Goal: Task Accomplishment & Management: Use online tool/utility

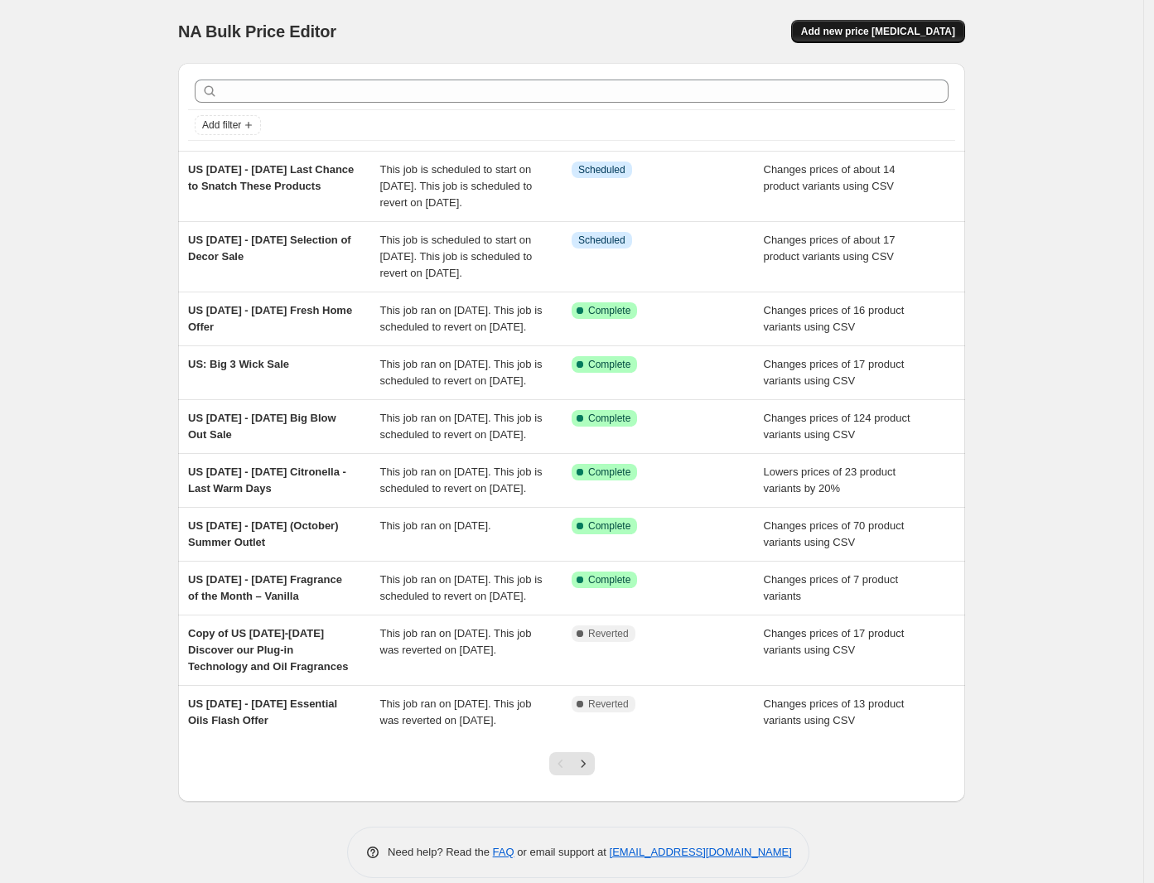
click at [896, 23] on button "Add new price [MEDICAL_DATA]" at bounding box center [878, 31] width 174 height 23
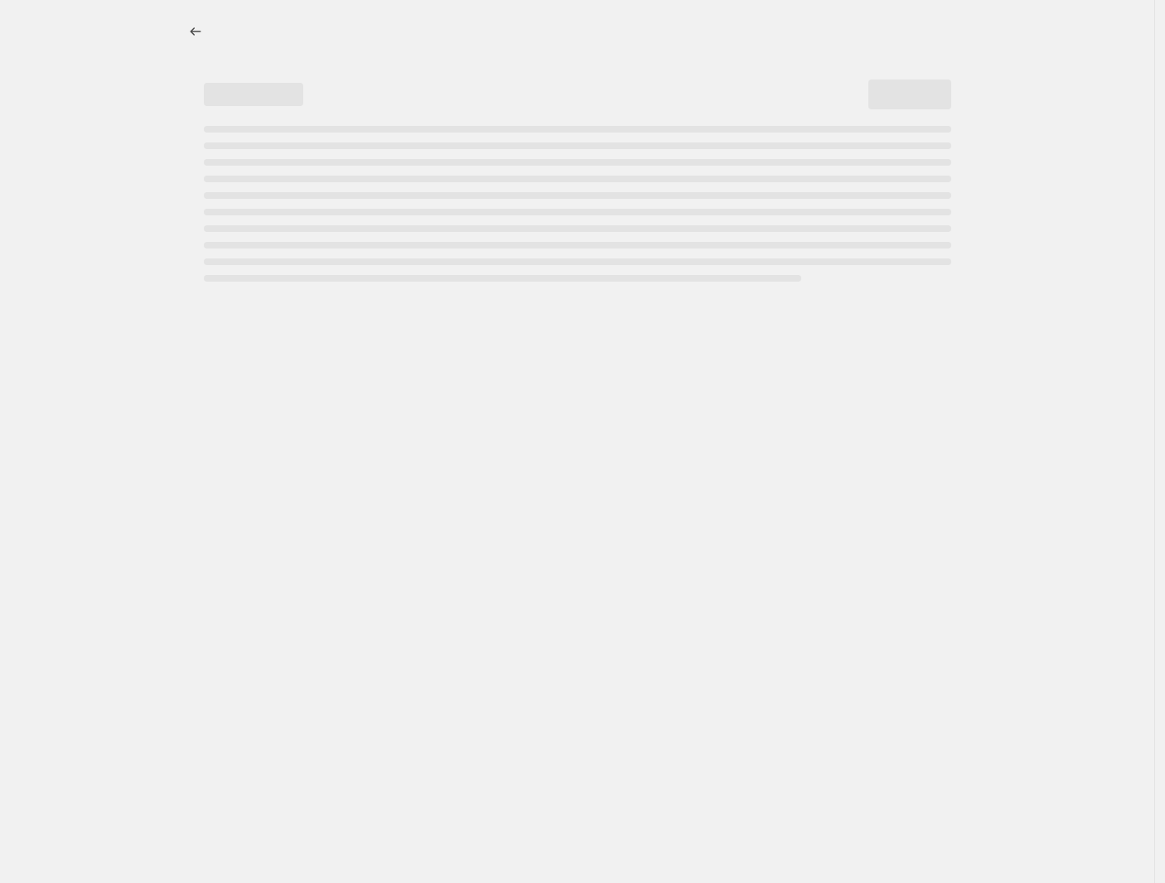
select select "percentage"
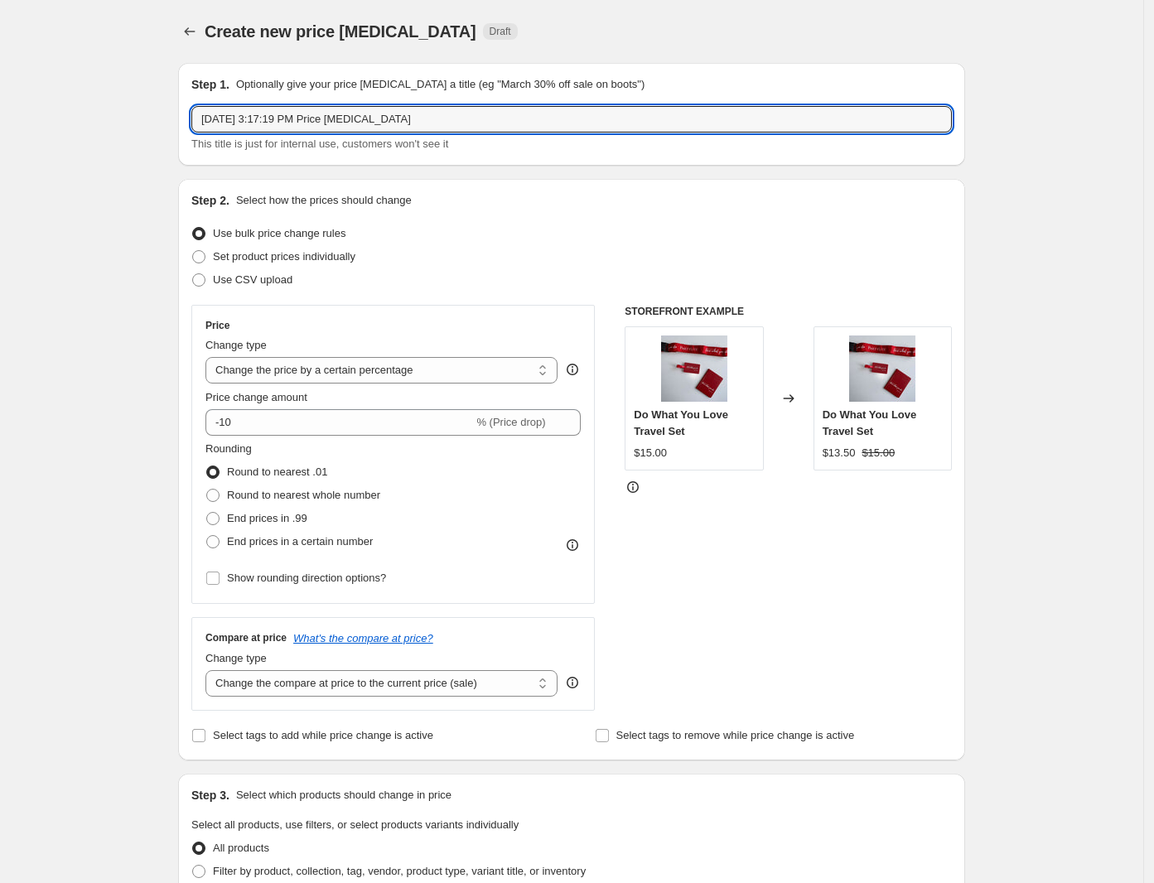
drag, startPoint x: 466, startPoint y: 118, endPoint x: 143, endPoint y: 120, distance: 322.3
click at [143, 120] on div "Create new price [MEDICAL_DATA]. This page is ready Create new price [MEDICAL_D…" at bounding box center [571, 830] width 1143 height 1661
paste input "[DATE] - [DATE] Fall and Winter Fair of Melts"
type input "US [DATE] - [DATE] Fall and Winter Fair of Melts"
click at [228, 276] on span "Use CSV upload" at bounding box center [253, 279] width 80 height 12
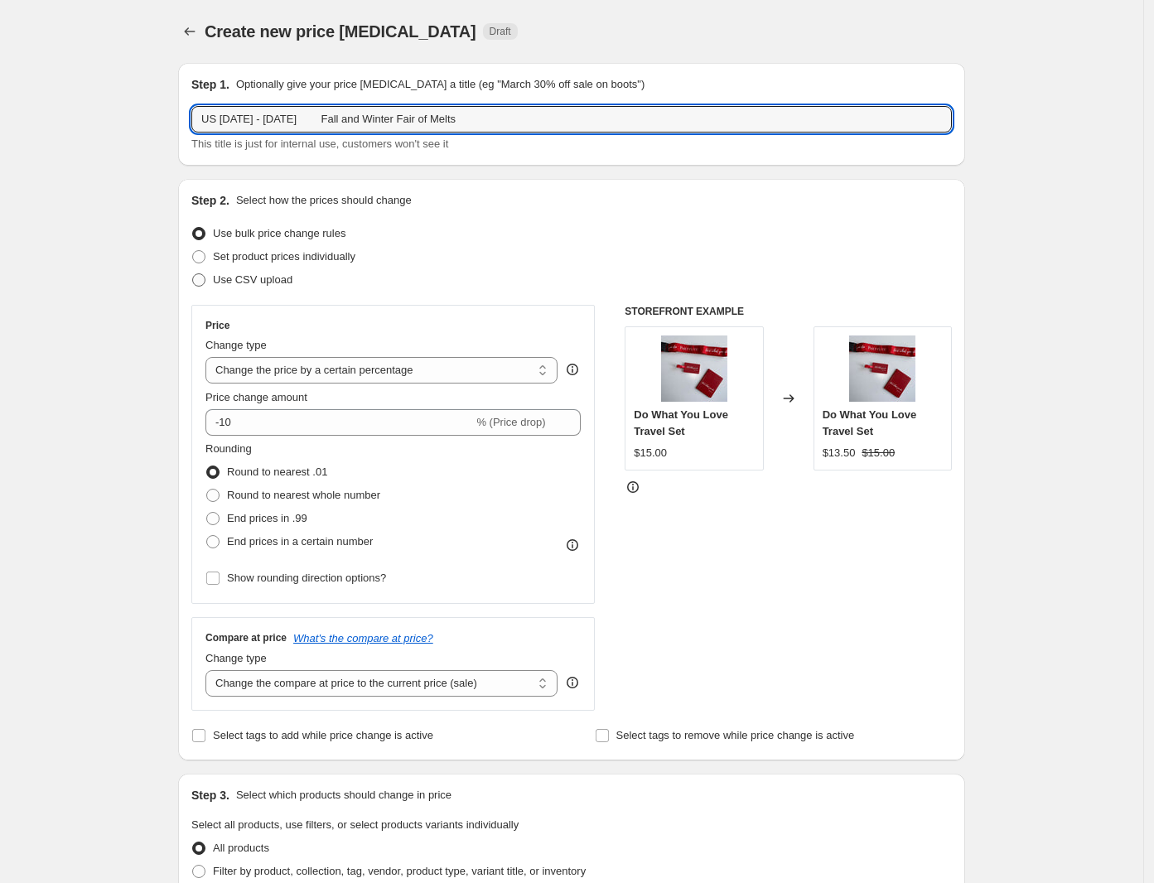
click at [193, 274] on input "Use CSV upload" at bounding box center [192, 273] width 1 height 1
radio input "true"
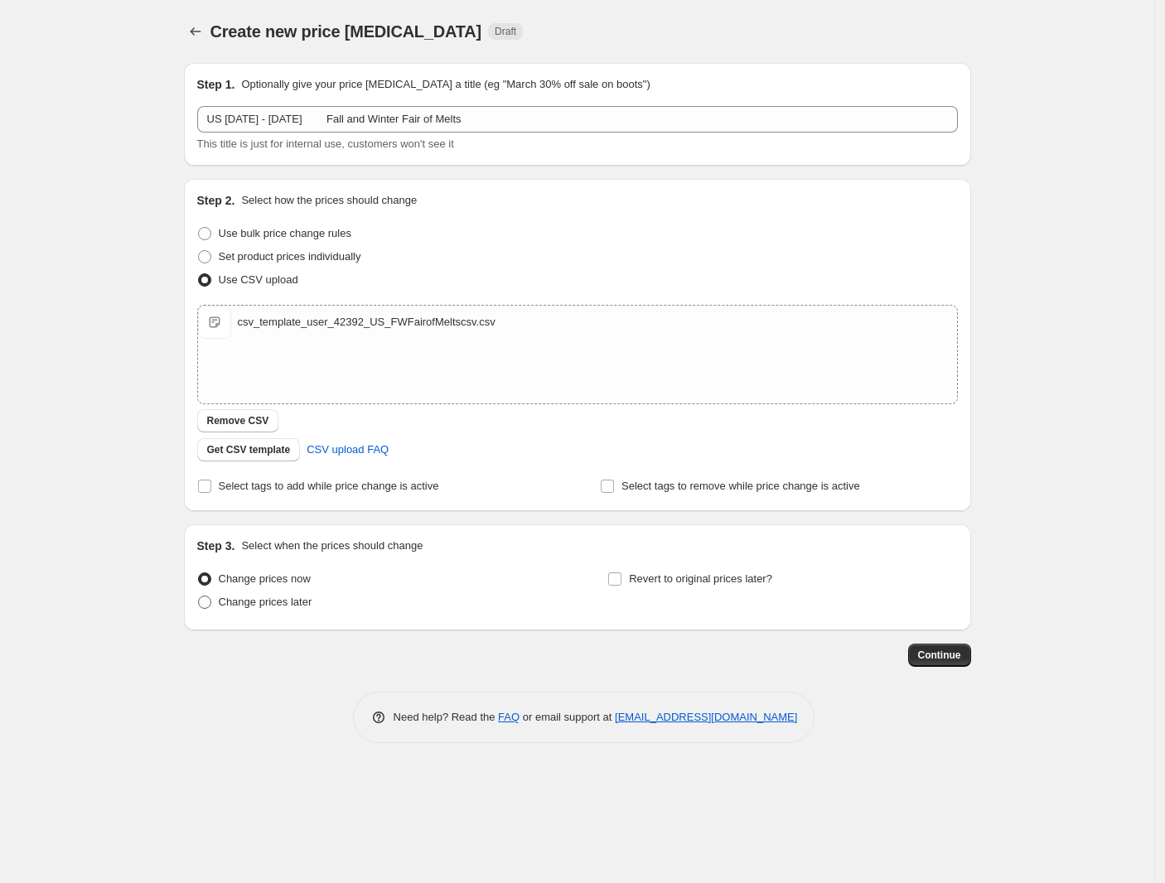
click at [275, 580] on span "Change prices now" at bounding box center [265, 579] width 92 height 12
click at [199, 573] on input "Change prices now" at bounding box center [198, 573] width 1 height 1
click at [230, 600] on span "Change prices later" at bounding box center [266, 602] width 94 height 12
click at [199, 597] on input "Change prices later" at bounding box center [198, 596] width 1 height 1
radio input "true"
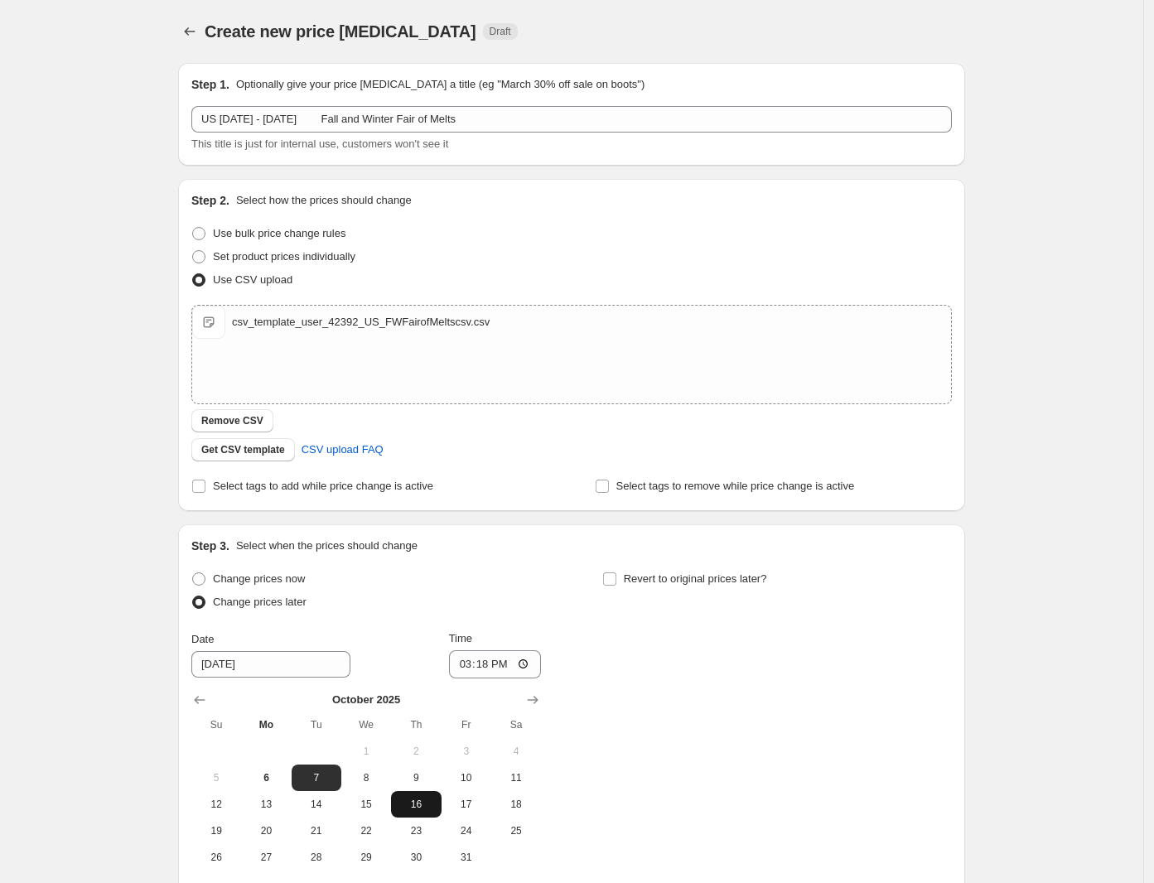
click at [420, 803] on span "16" at bounding box center [416, 804] width 36 height 13
type input "[DATE]"
click at [469, 658] on input "15:18" at bounding box center [495, 664] width 93 height 28
type input "08:00"
click at [611, 581] on input "Revert to original prices later?" at bounding box center [609, 579] width 13 height 13
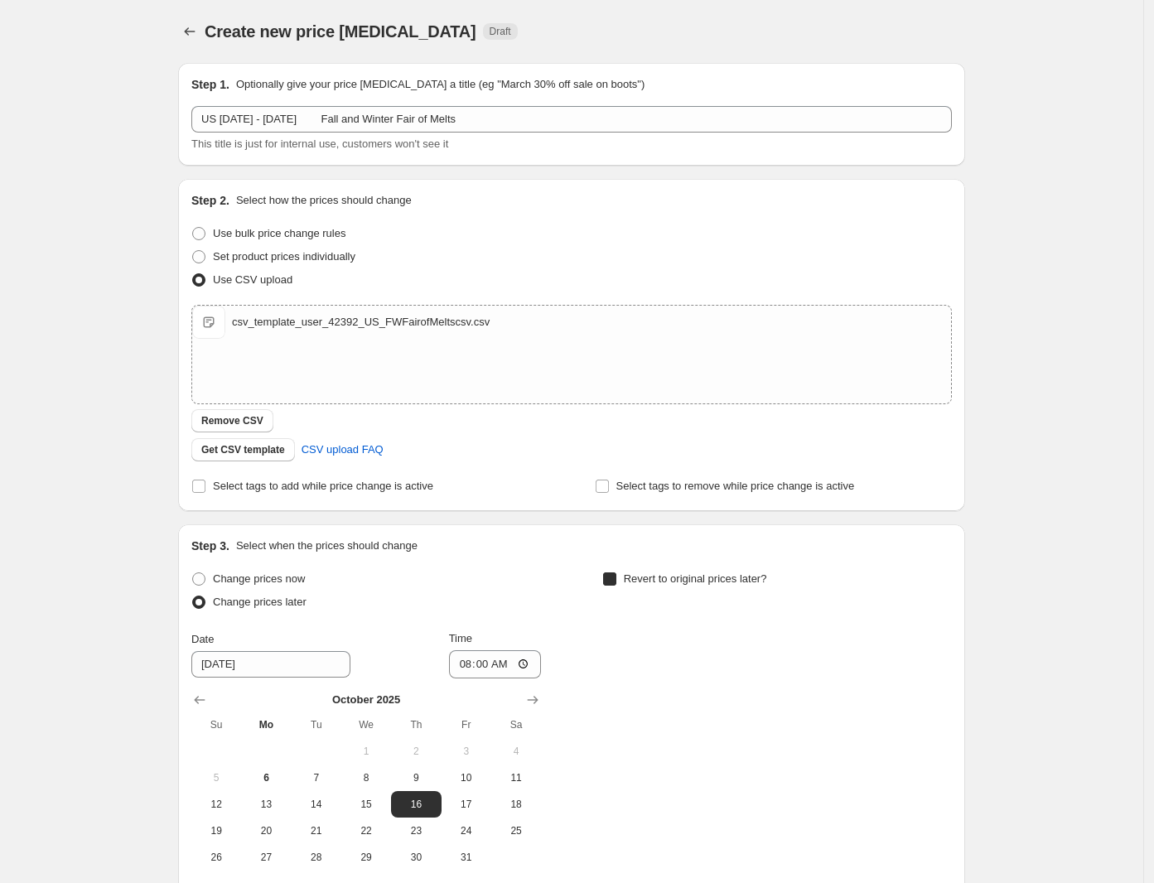
checkbox input "true"
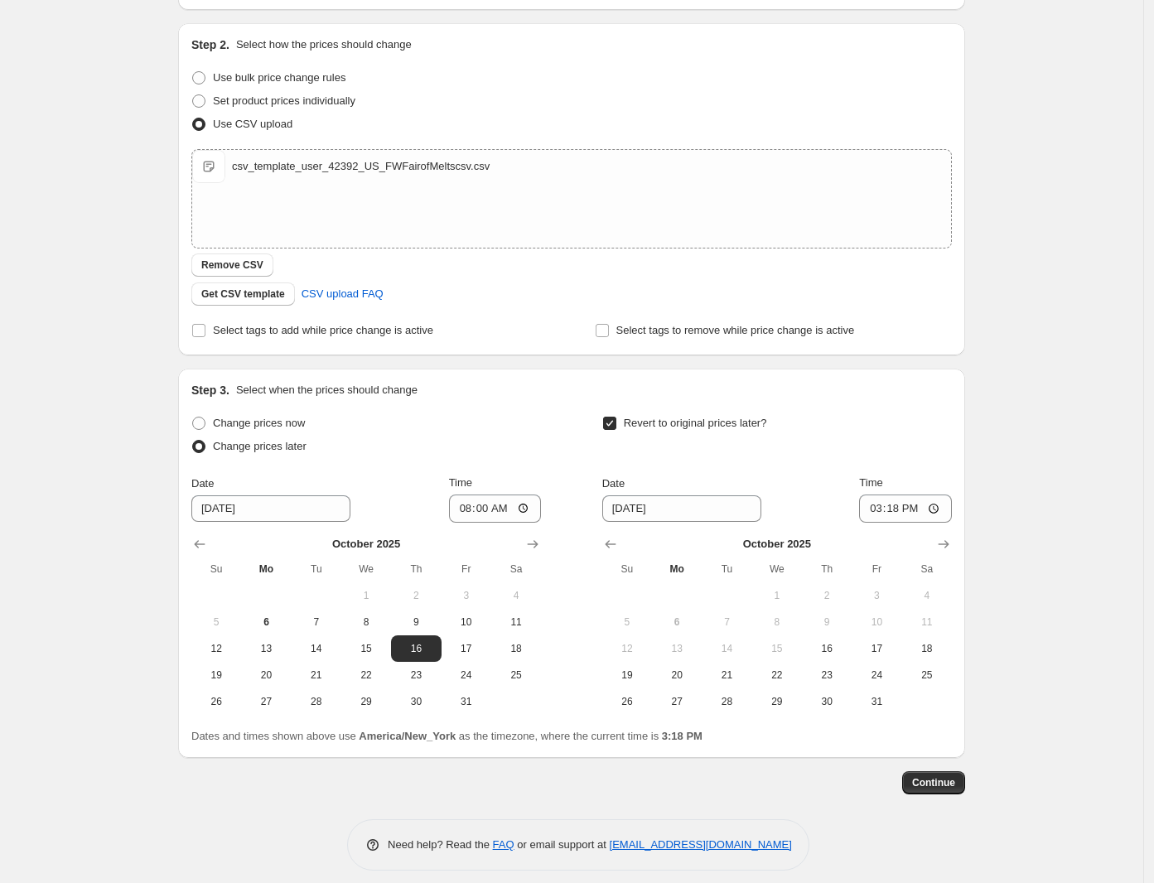
scroll to position [167, 0]
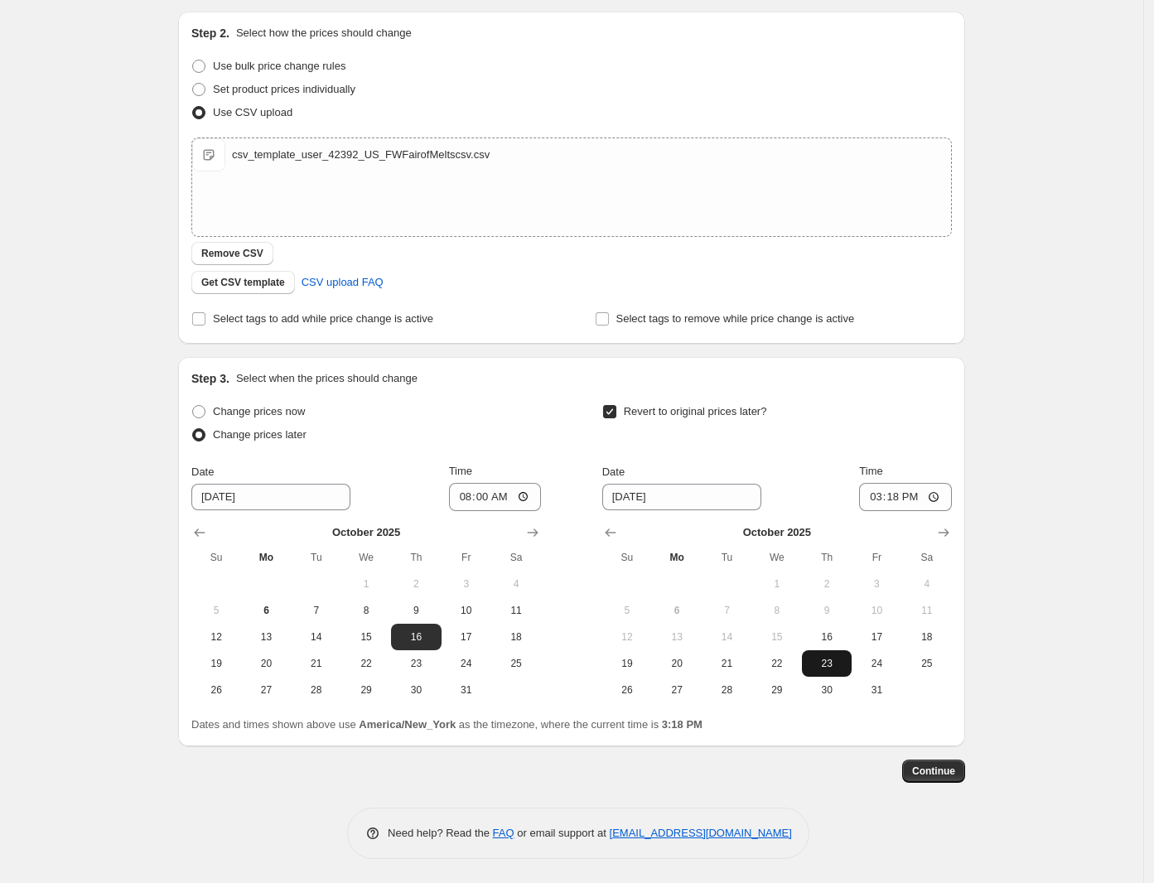
click at [822, 668] on span "23" at bounding box center [827, 663] width 36 height 13
type input "[DATE]"
click at [879, 491] on input "15:18" at bounding box center [905, 497] width 93 height 28
type input "07:59"
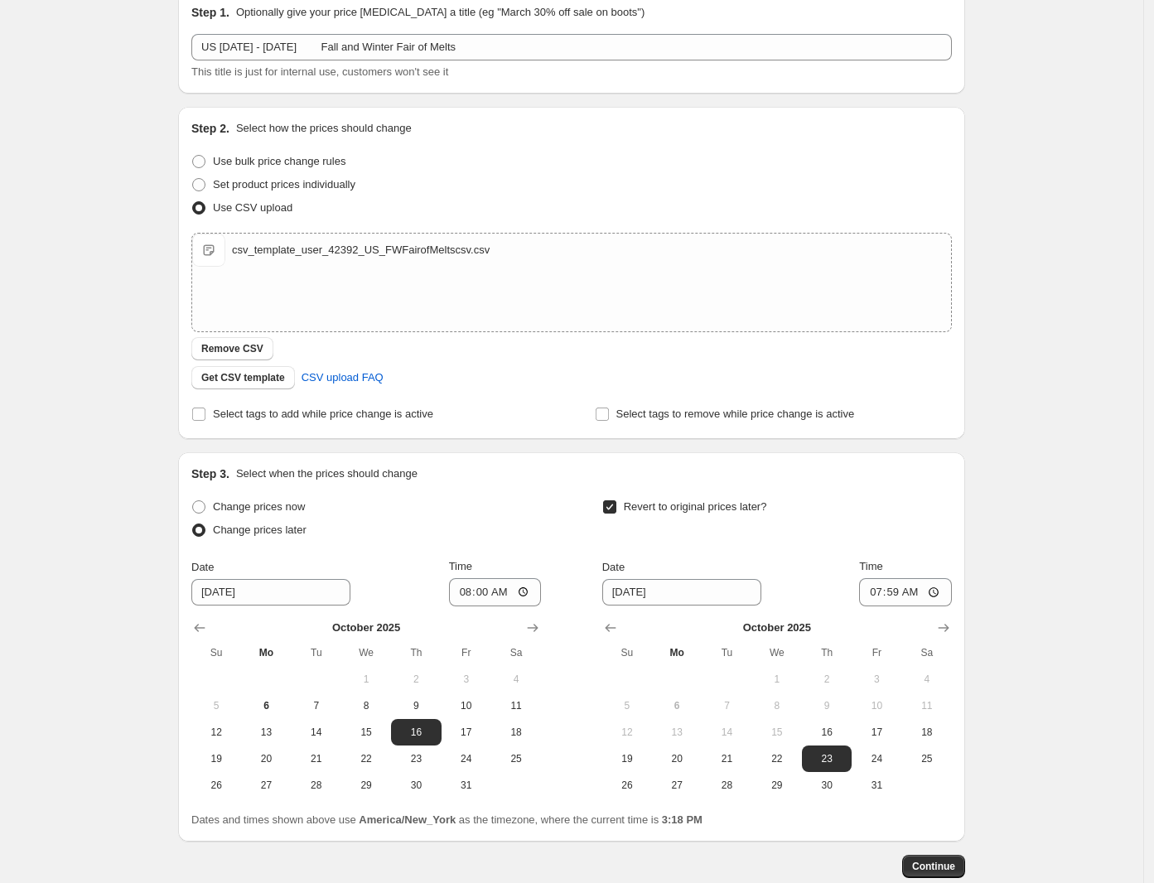
scroll to position [0, 0]
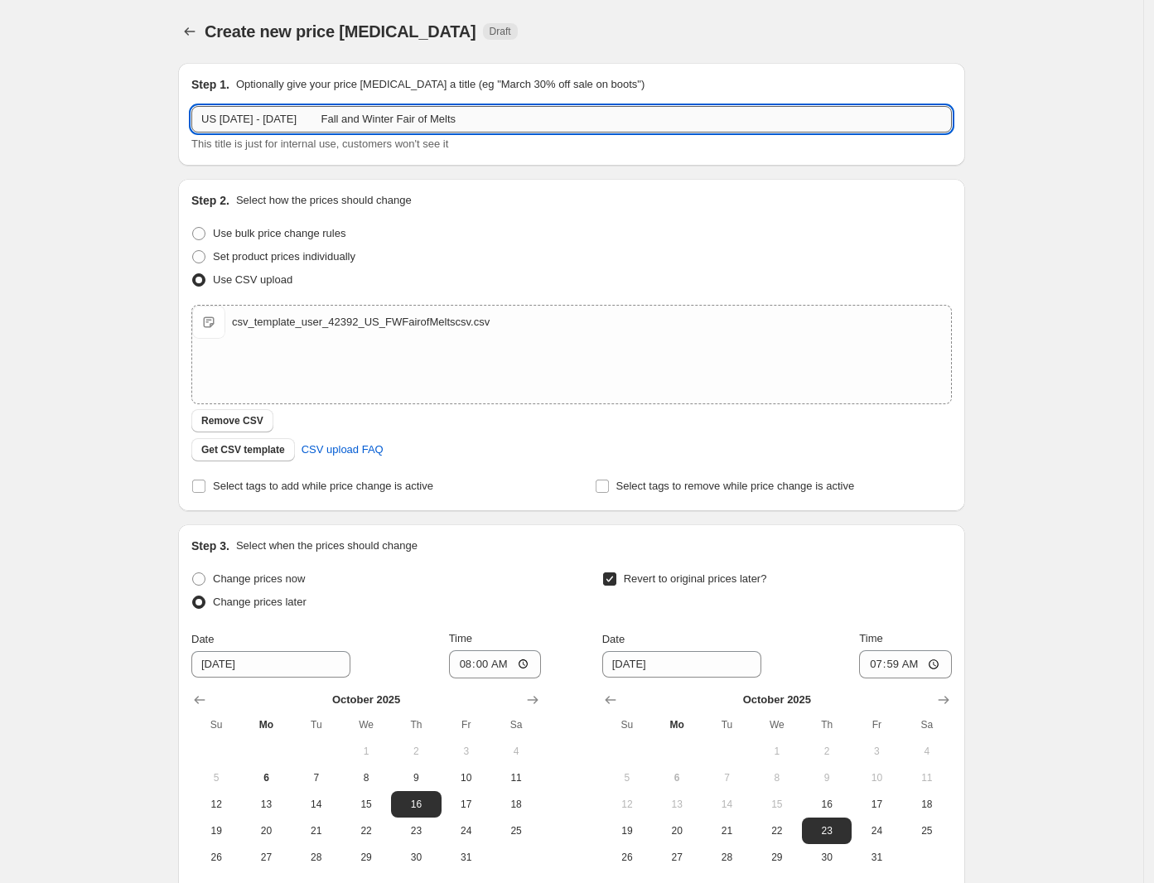
drag, startPoint x: 502, startPoint y: 117, endPoint x: 224, endPoint y: 120, distance: 278.4
click at [224, 120] on input "US [DATE] - [DATE] Fall and Winter Fair of Melts" at bounding box center [571, 119] width 761 height 27
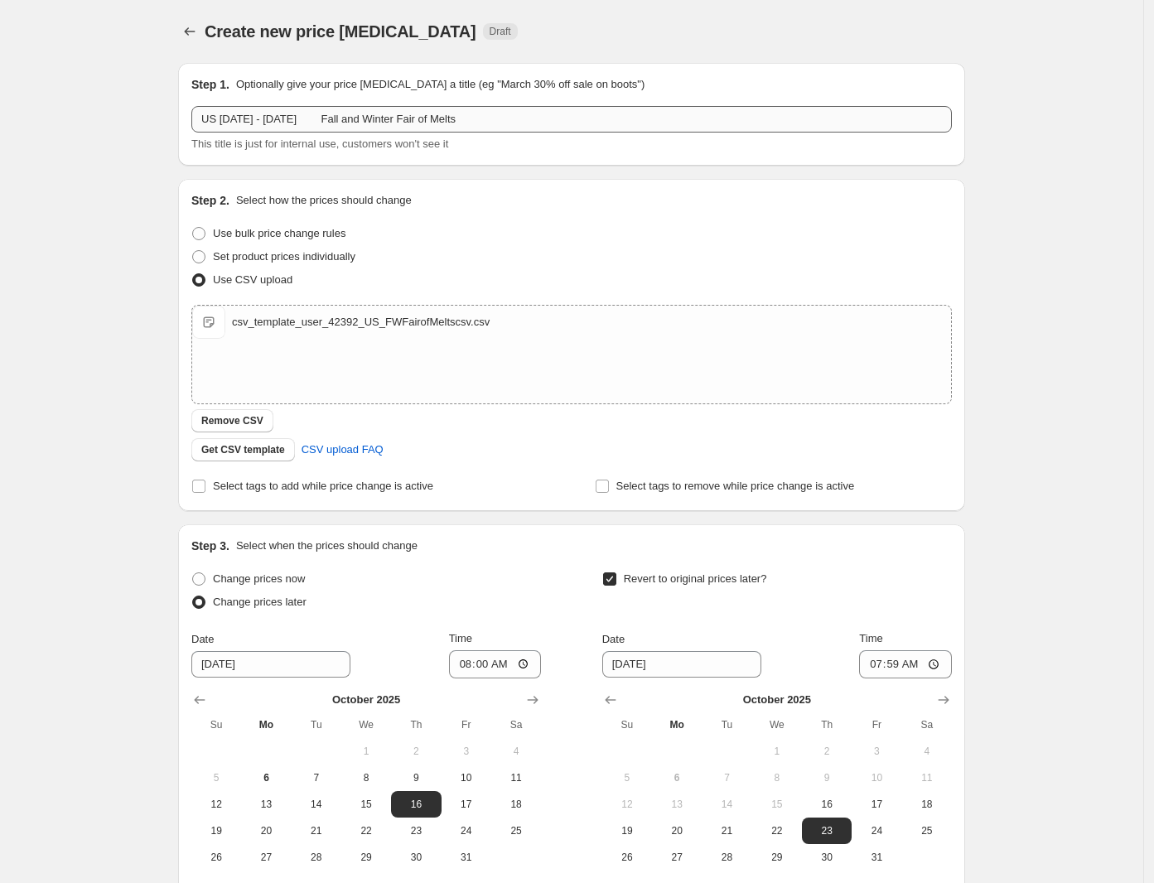
drag, startPoint x: 341, startPoint y: 99, endPoint x: 287, endPoint y: 123, distance: 59.0
click at [341, 99] on div "Step 1. Optionally give your price [MEDICAL_DATA] a title (eg "March 30% off sa…" at bounding box center [571, 114] width 761 height 76
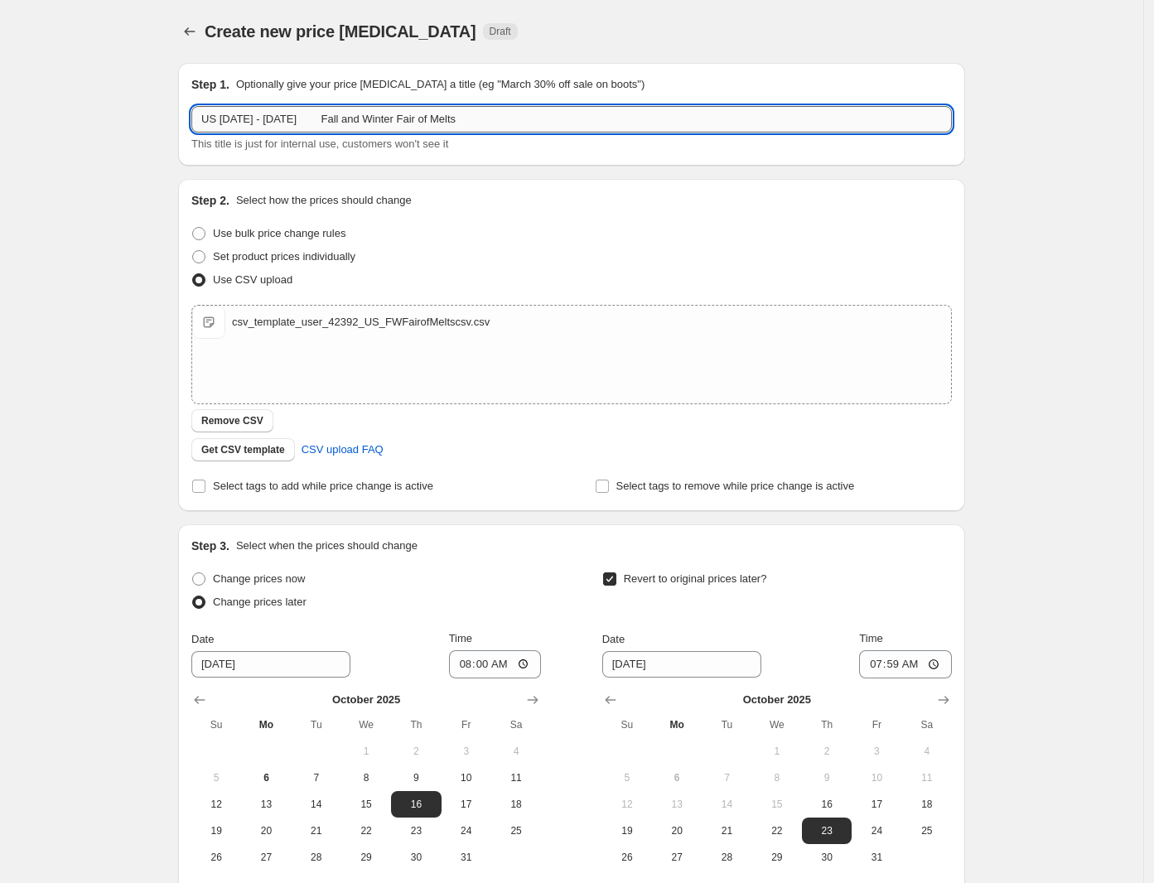
drag, startPoint x: 225, startPoint y: 117, endPoint x: 465, endPoint y: 121, distance: 240.3
click at [465, 121] on input "US [DATE] - [DATE] Fall and Winter Fair of Melts" at bounding box center [571, 119] width 761 height 27
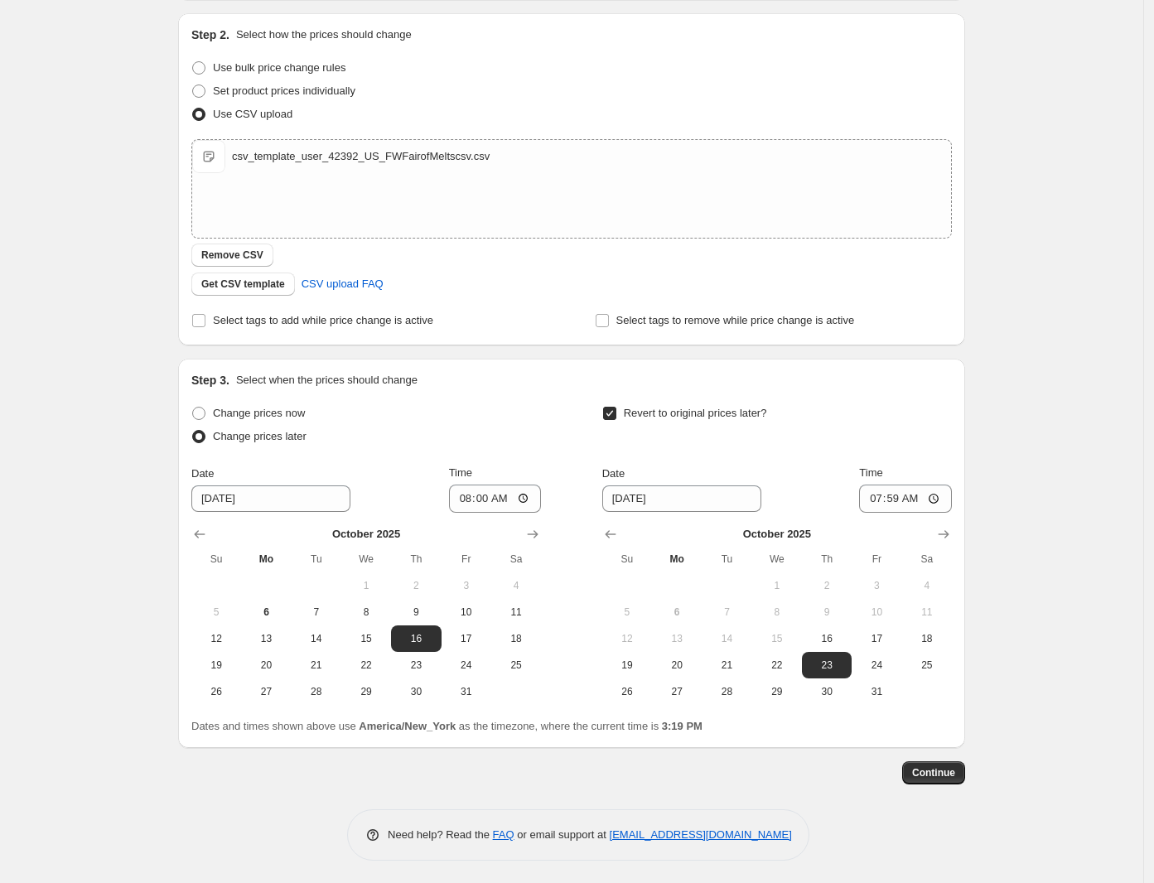
scroll to position [167, 0]
click at [954, 771] on span "Continue" at bounding box center [933, 771] width 43 height 13
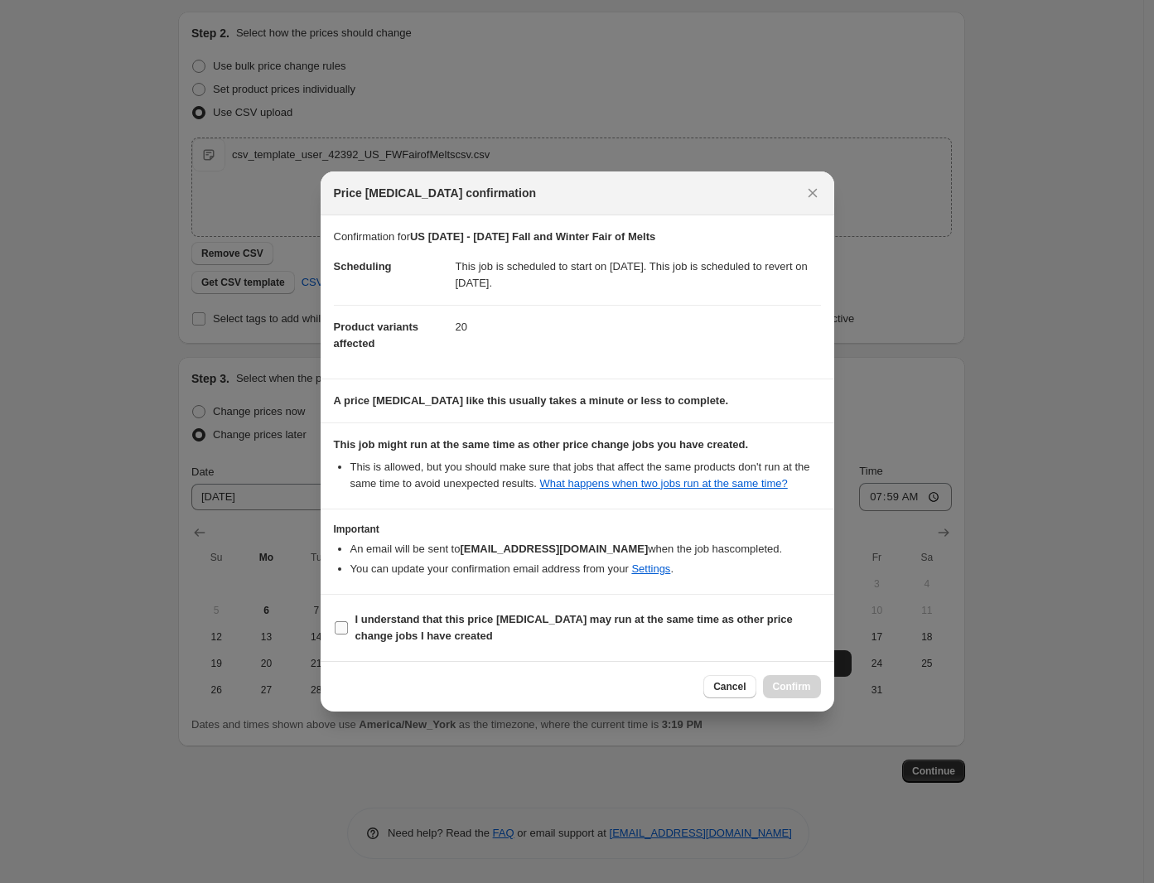
click at [515, 632] on span "I understand that this price [MEDICAL_DATA] may run at the same time as other p…" at bounding box center [588, 627] width 466 height 33
click at [348, 632] on input "I understand that this price [MEDICAL_DATA] may run at the same time as other p…" at bounding box center [341, 627] width 13 height 13
checkbox input "true"
click at [800, 687] on span "Confirm" at bounding box center [792, 686] width 38 height 13
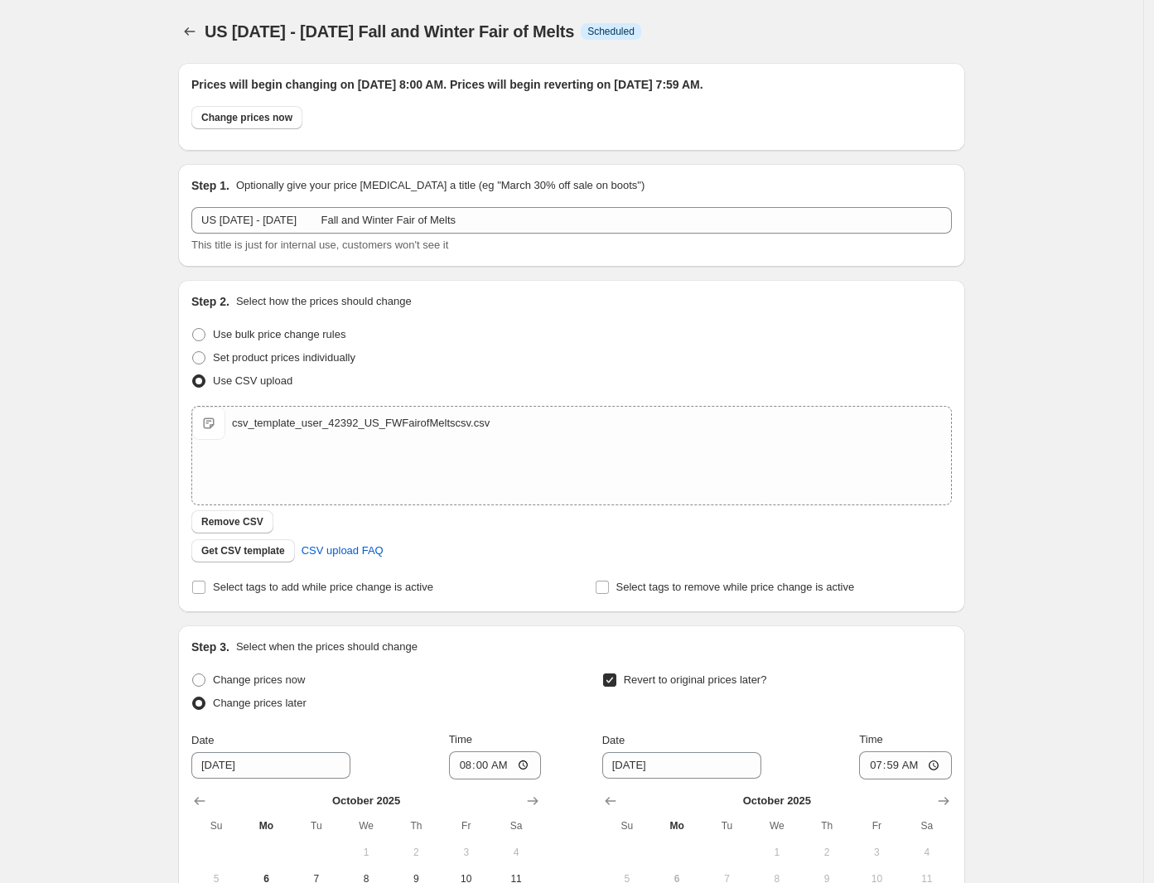
scroll to position [167, 0]
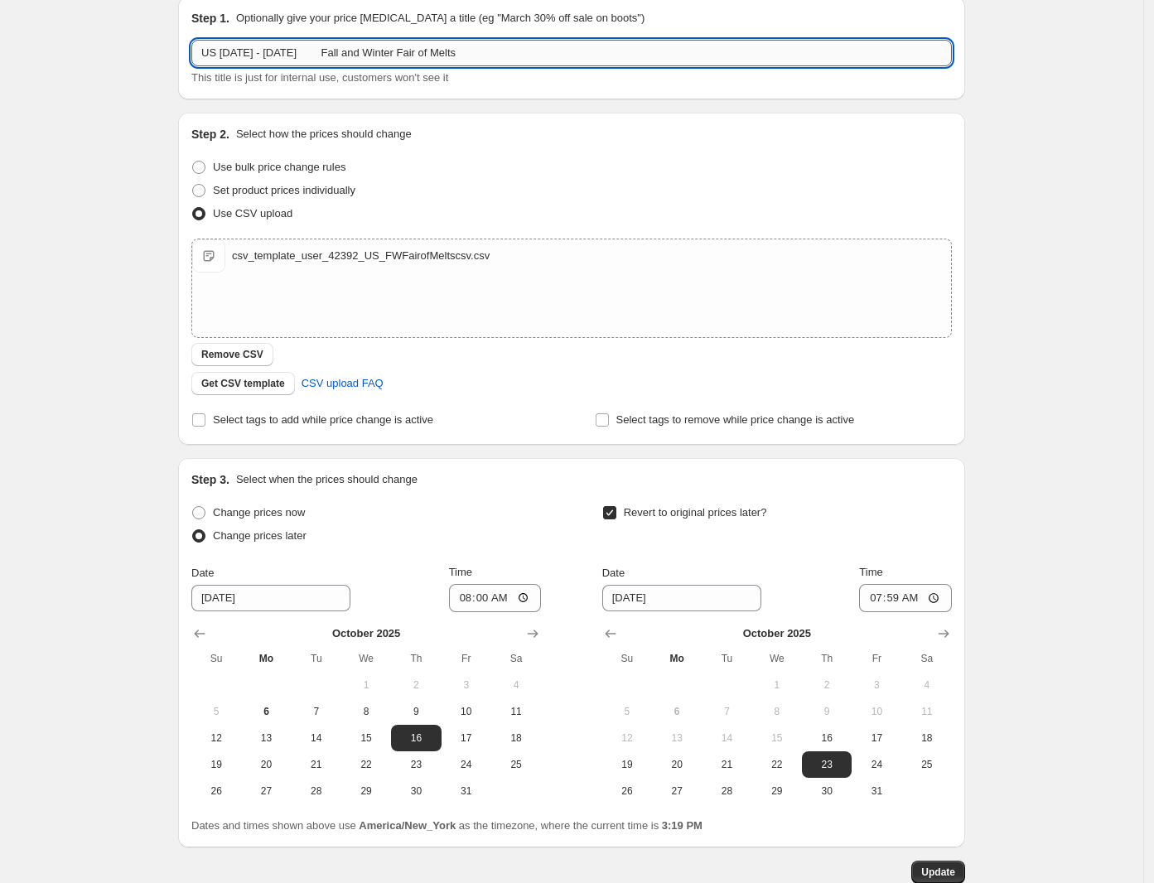
drag, startPoint x: 225, startPoint y: 54, endPoint x: 483, endPoint y: 53, distance: 257.7
click at [483, 52] on input "US [DATE] - [DATE] Fall and Winter Fair of Melts" at bounding box center [571, 53] width 761 height 27
paste input "16th - 29th [DATE] Tealight Sale"
type input "US 16th - 29th [DATE] Tealight Sale"
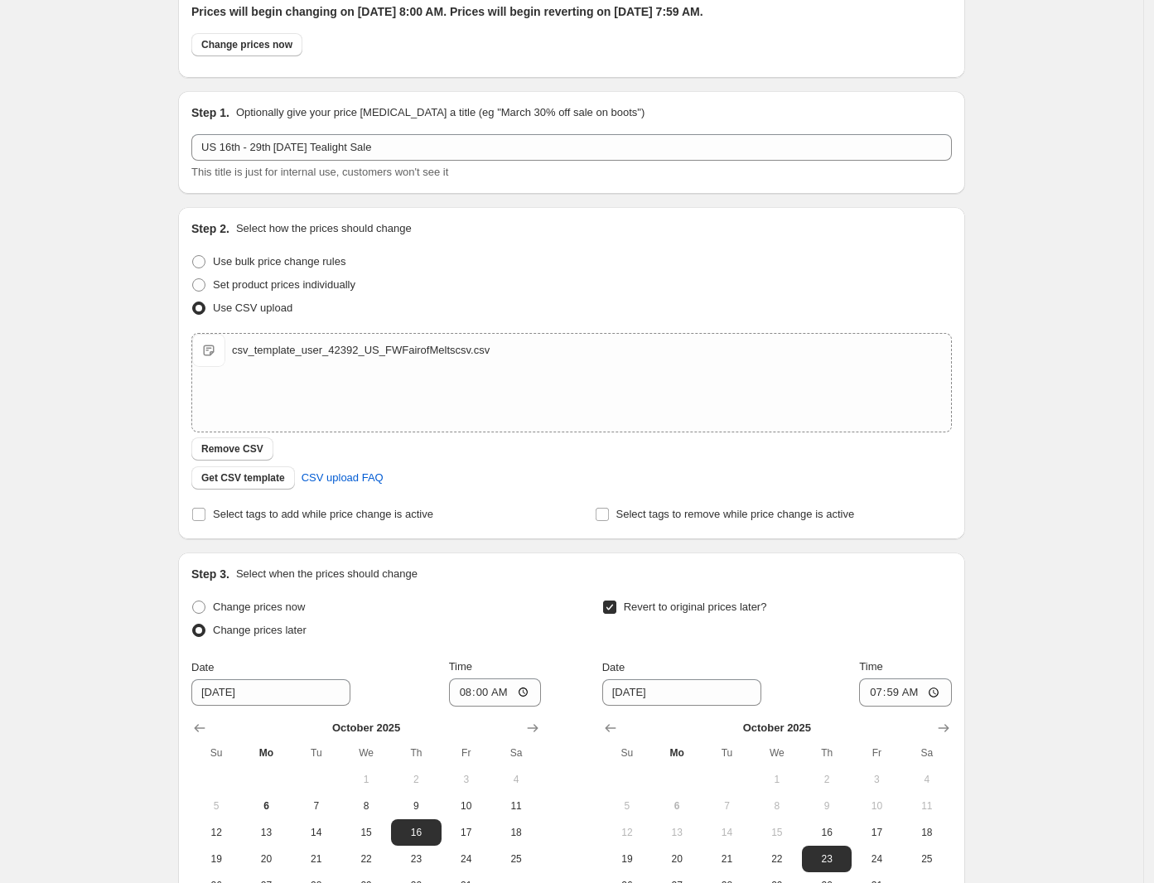
scroll to position [0, 0]
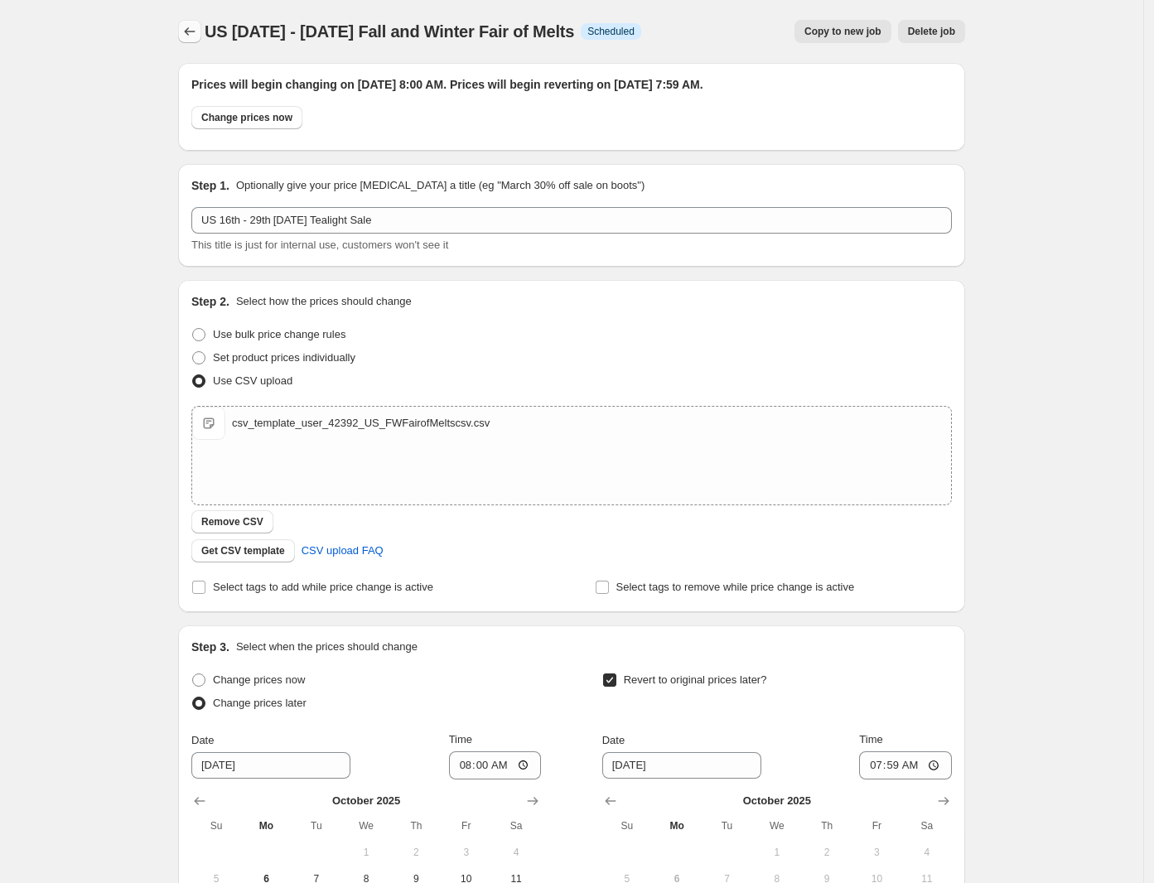
click at [197, 36] on icon "Price change jobs" at bounding box center [189, 31] width 17 height 17
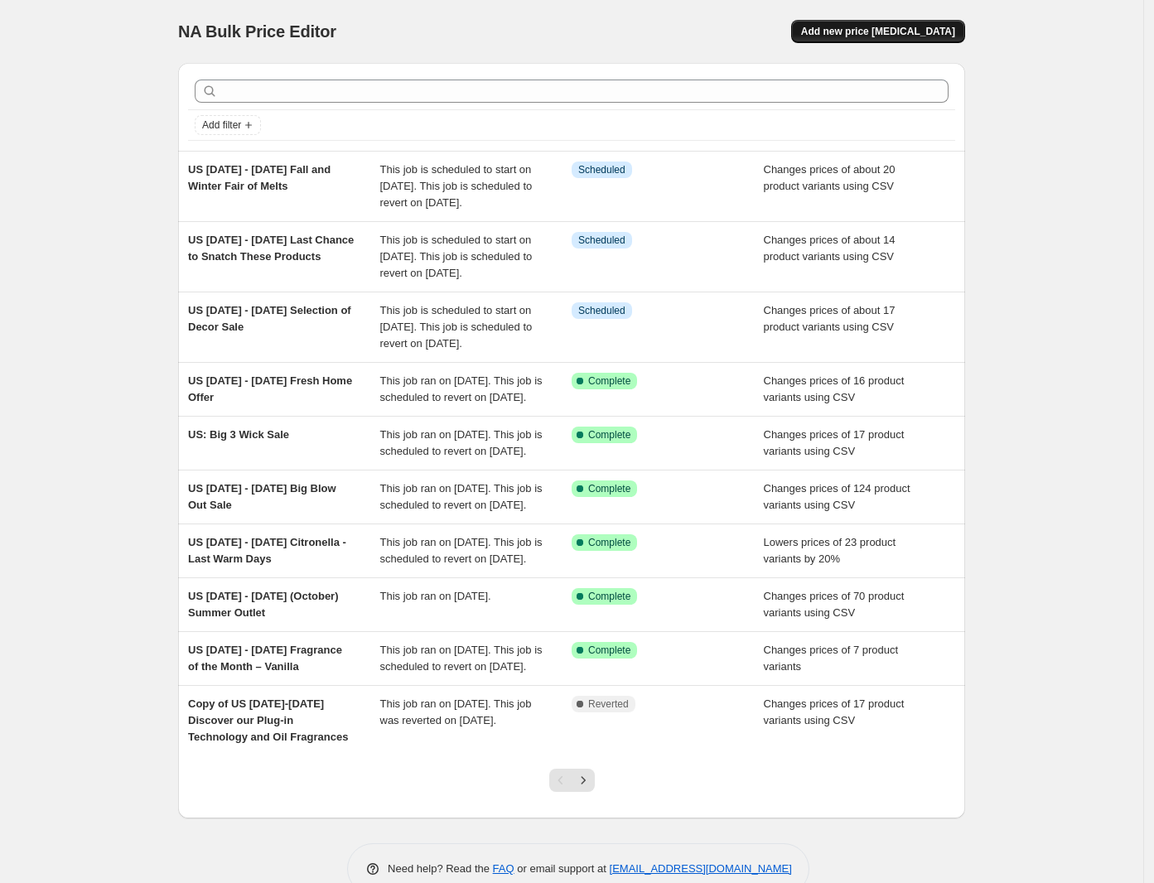
click at [917, 29] on span "Add new price [MEDICAL_DATA]" at bounding box center [878, 31] width 154 height 13
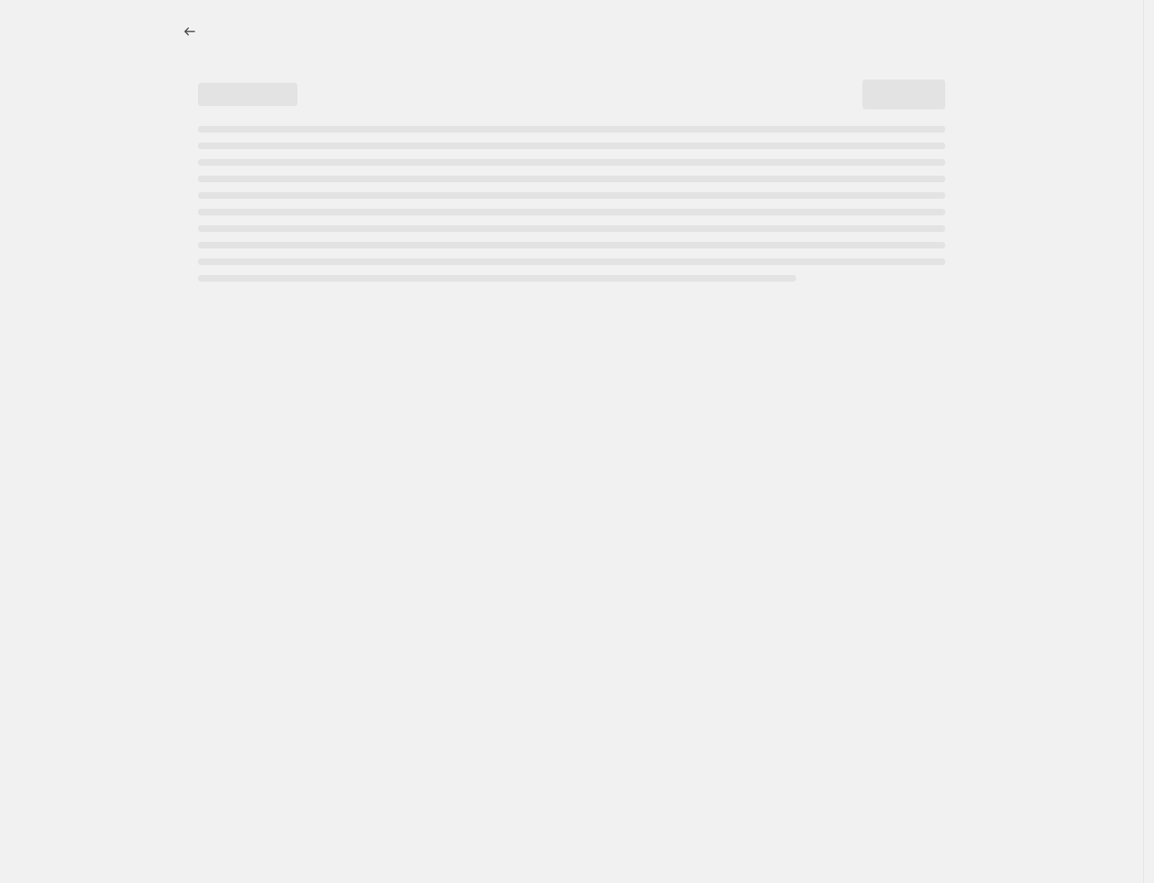
select select "percentage"
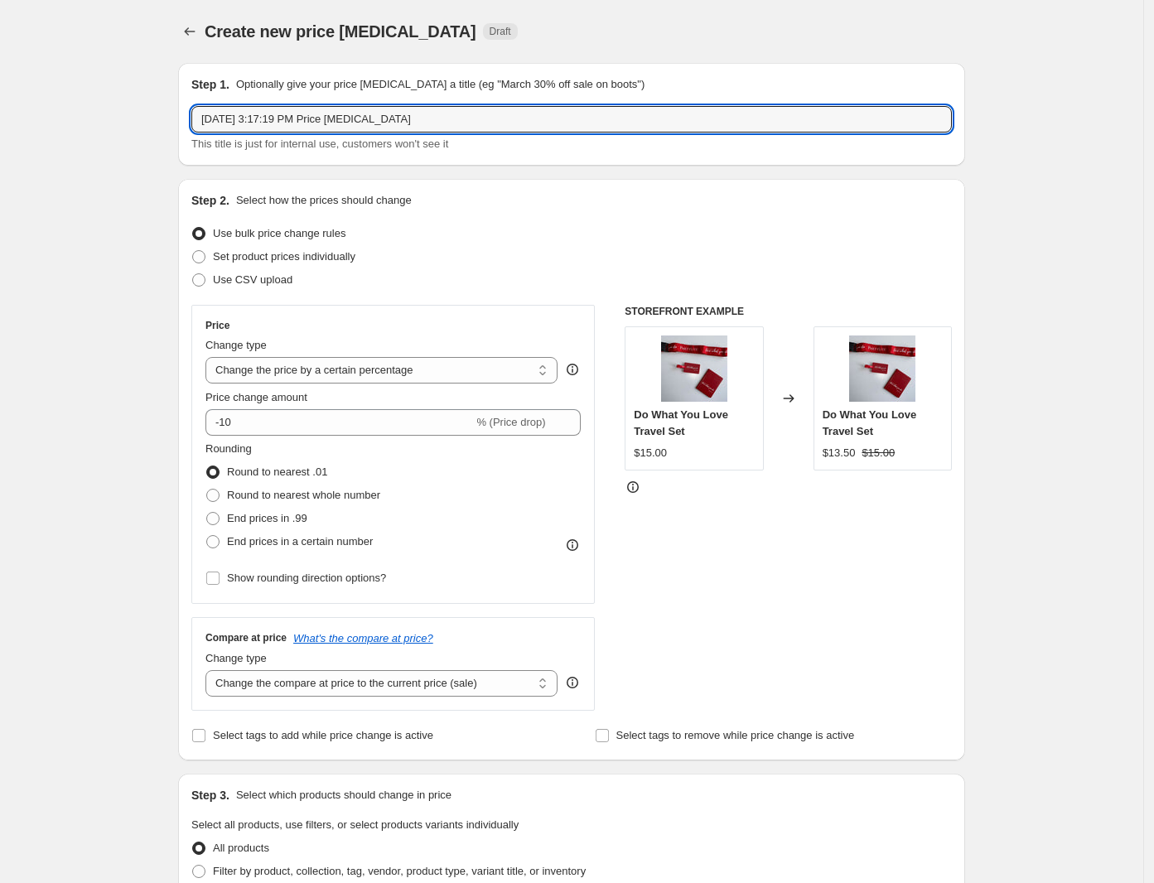
drag, startPoint x: 331, startPoint y: 120, endPoint x: 98, endPoint y: 113, distance: 233.8
click at [98, 113] on div "Create new price [MEDICAL_DATA]. This page is ready Create new price [MEDICAL_D…" at bounding box center [571, 830] width 1143 height 1661
paste input "16th - 29th [DATE] Tealight Sale"
type input "US 16th - 29th [DATE] Tealight Sale"
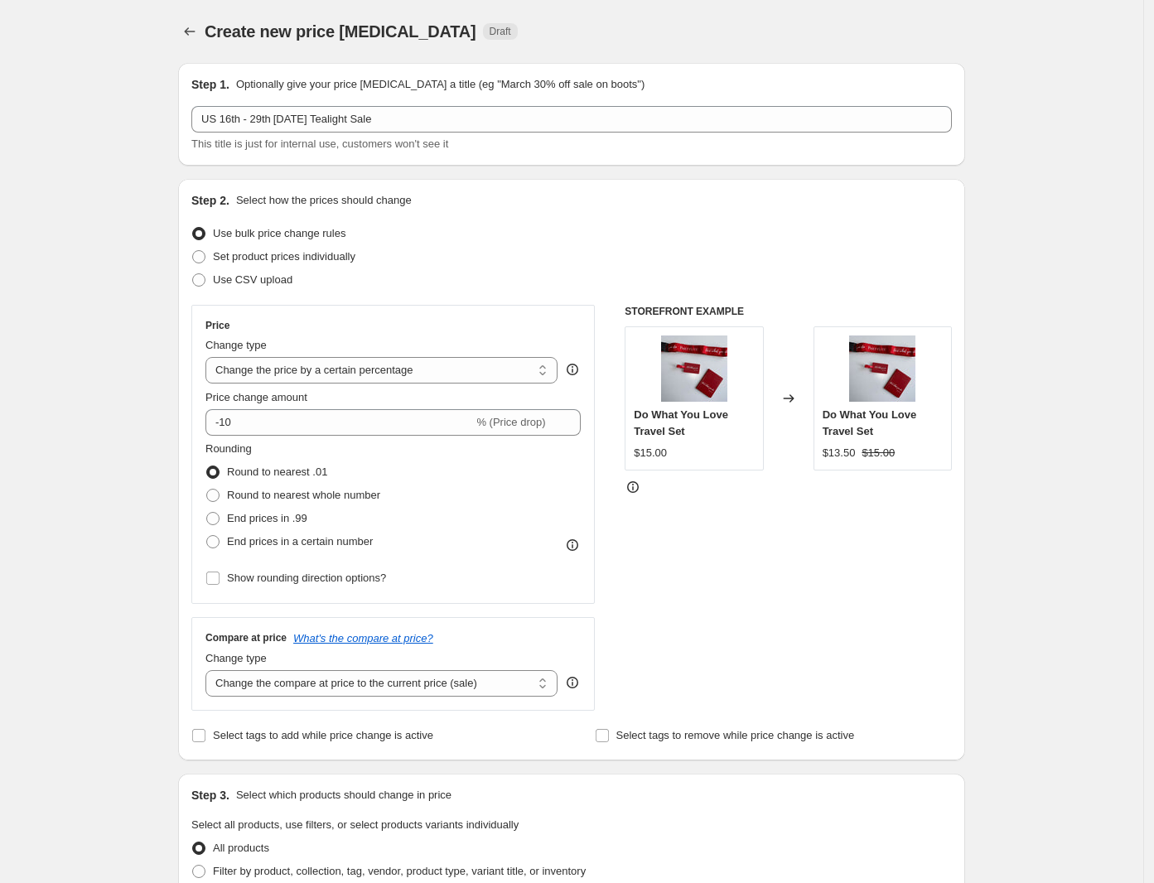
drag, startPoint x: 266, startPoint y: 278, endPoint x: 309, endPoint y: 291, distance: 44.8
click at [266, 278] on span "Use CSV upload" at bounding box center [253, 279] width 80 height 12
click at [193, 274] on input "Use CSV upload" at bounding box center [192, 273] width 1 height 1
radio input "true"
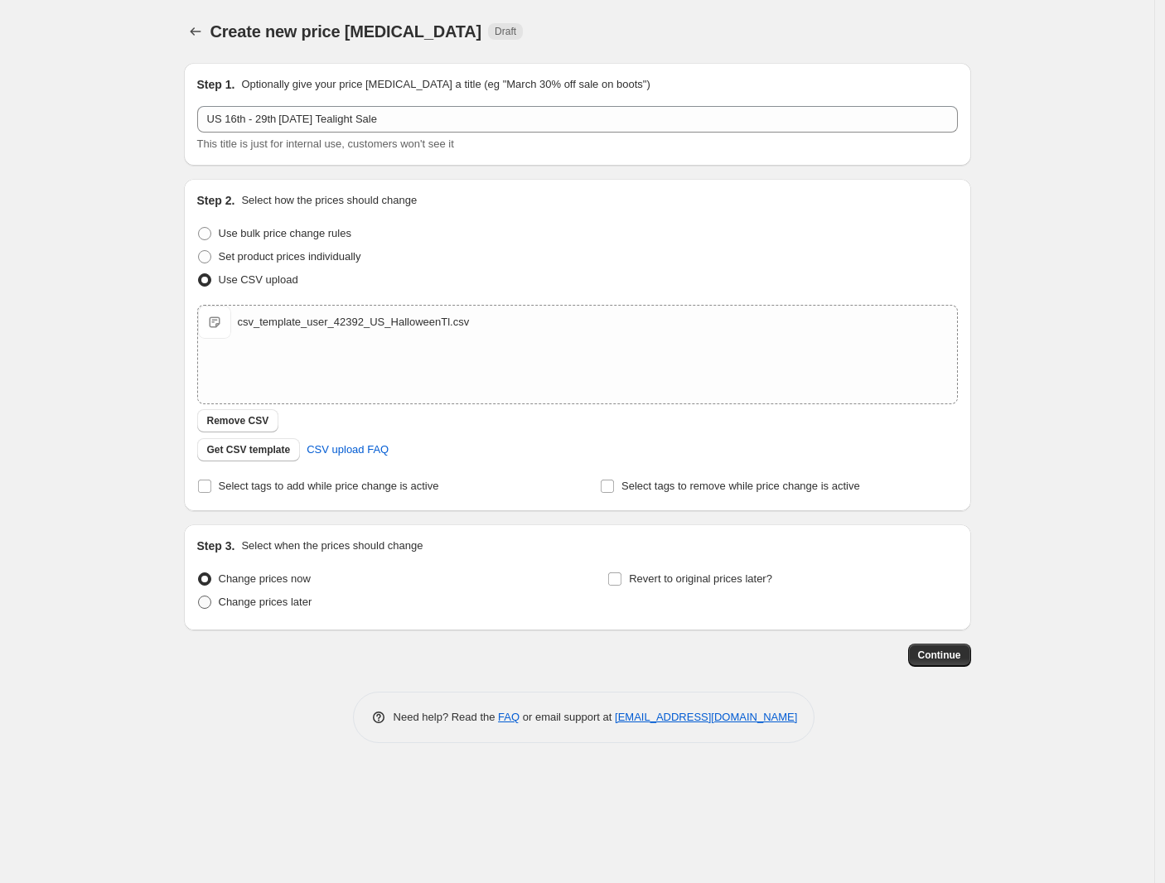
click at [255, 603] on span "Change prices later" at bounding box center [266, 602] width 94 height 12
click at [199, 597] on input "Change prices later" at bounding box center [198, 596] width 1 height 1
radio input "true"
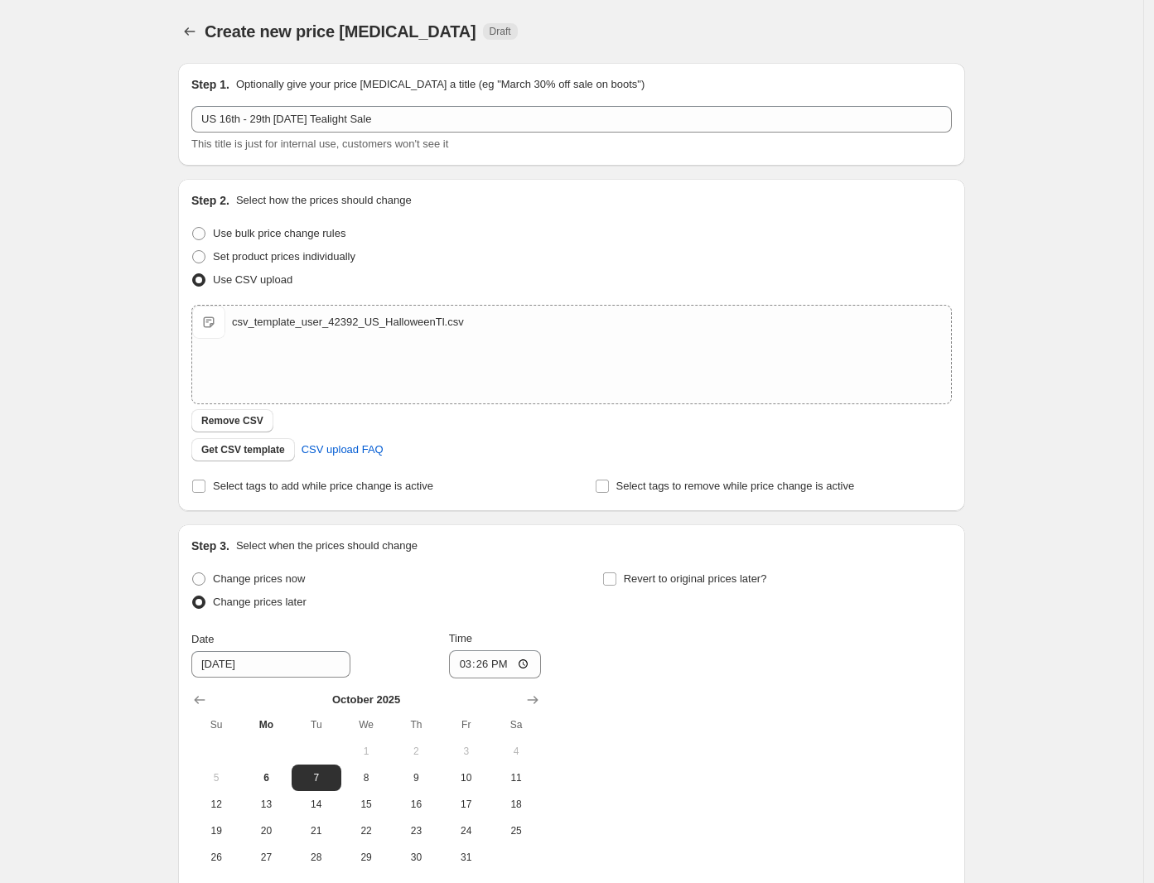
scroll to position [167, 0]
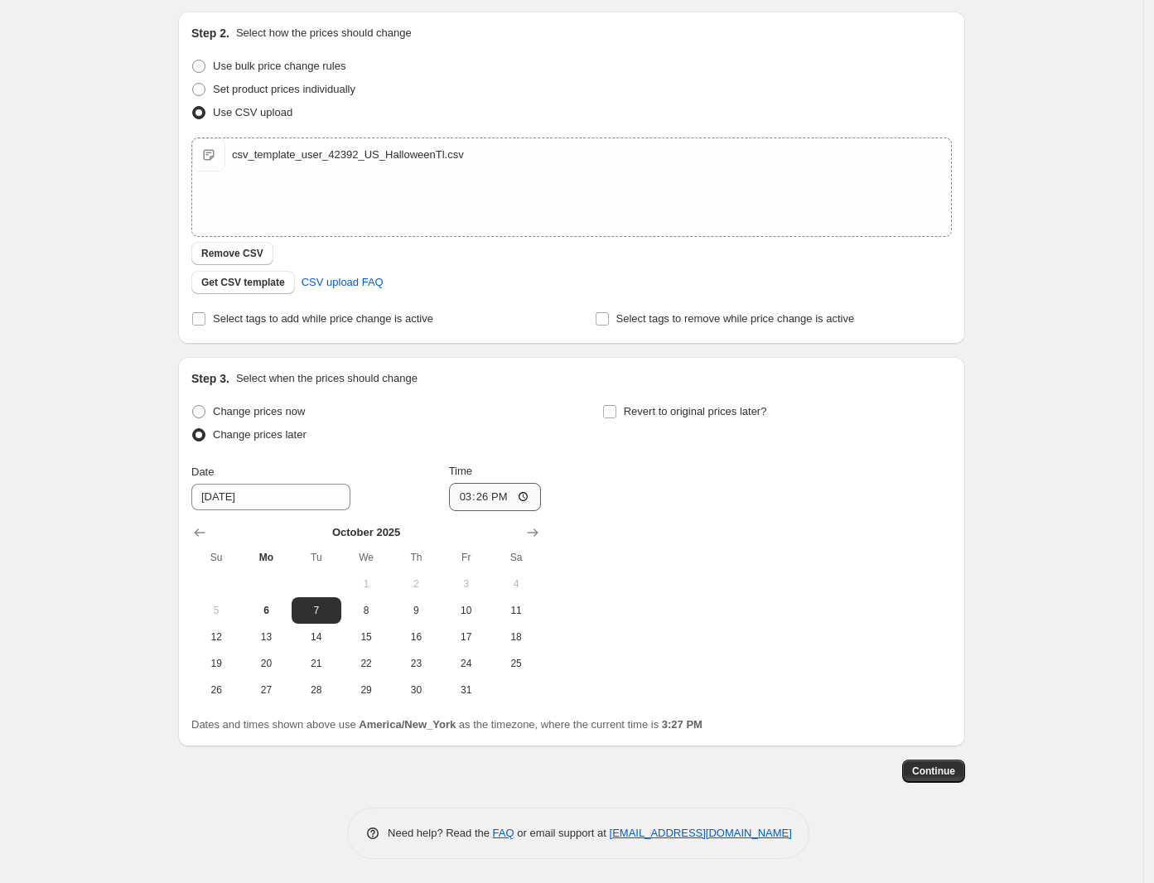
drag, startPoint x: 423, startPoint y: 633, endPoint x: 510, endPoint y: 500, distance: 158.1
click at [423, 633] on span "16" at bounding box center [416, 637] width 36 height 13
type input "[DATE]"
click at [464, 494] on input "15:26" at bounding box center [495, 497] width 93 height 28
type input "08:00"
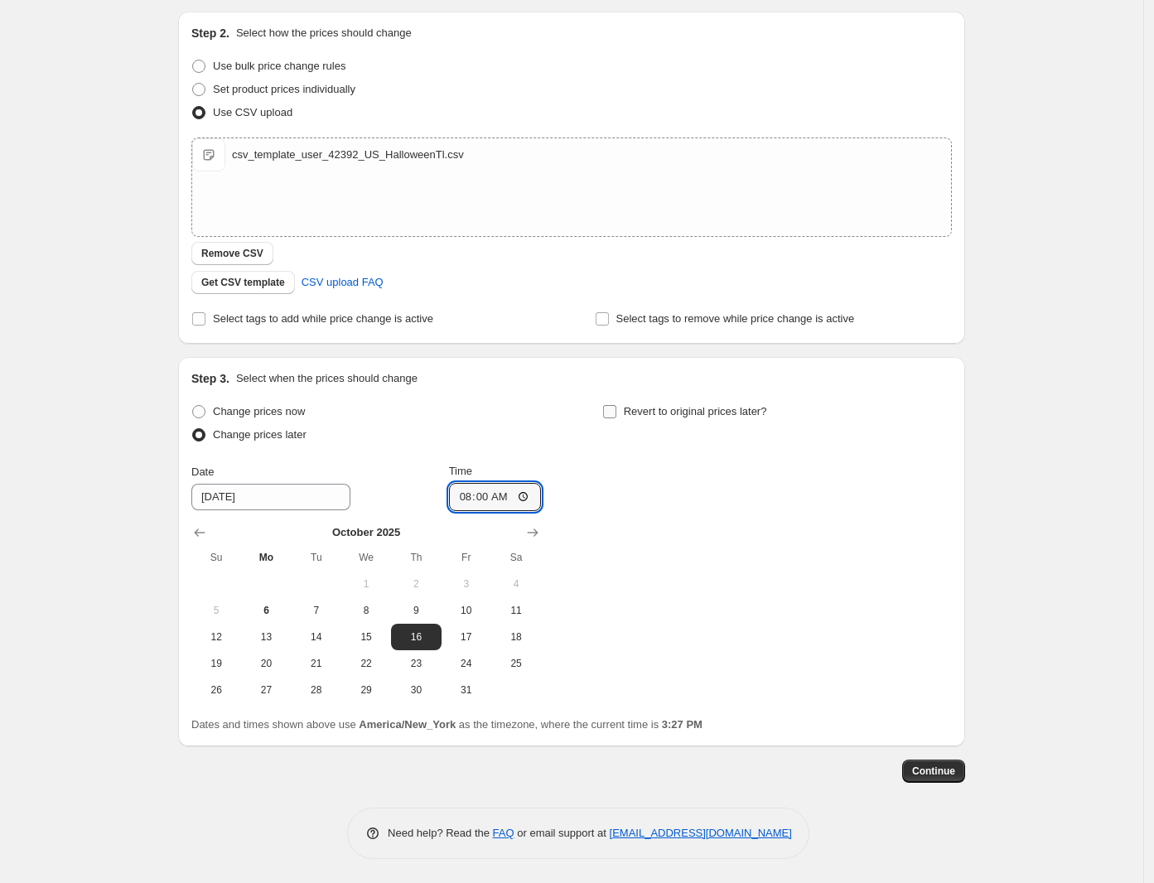
click at [611, 413] on input "Revert to original prices later?" at bounding box center [609, 411] width 13 height 13
checkbox input "true"
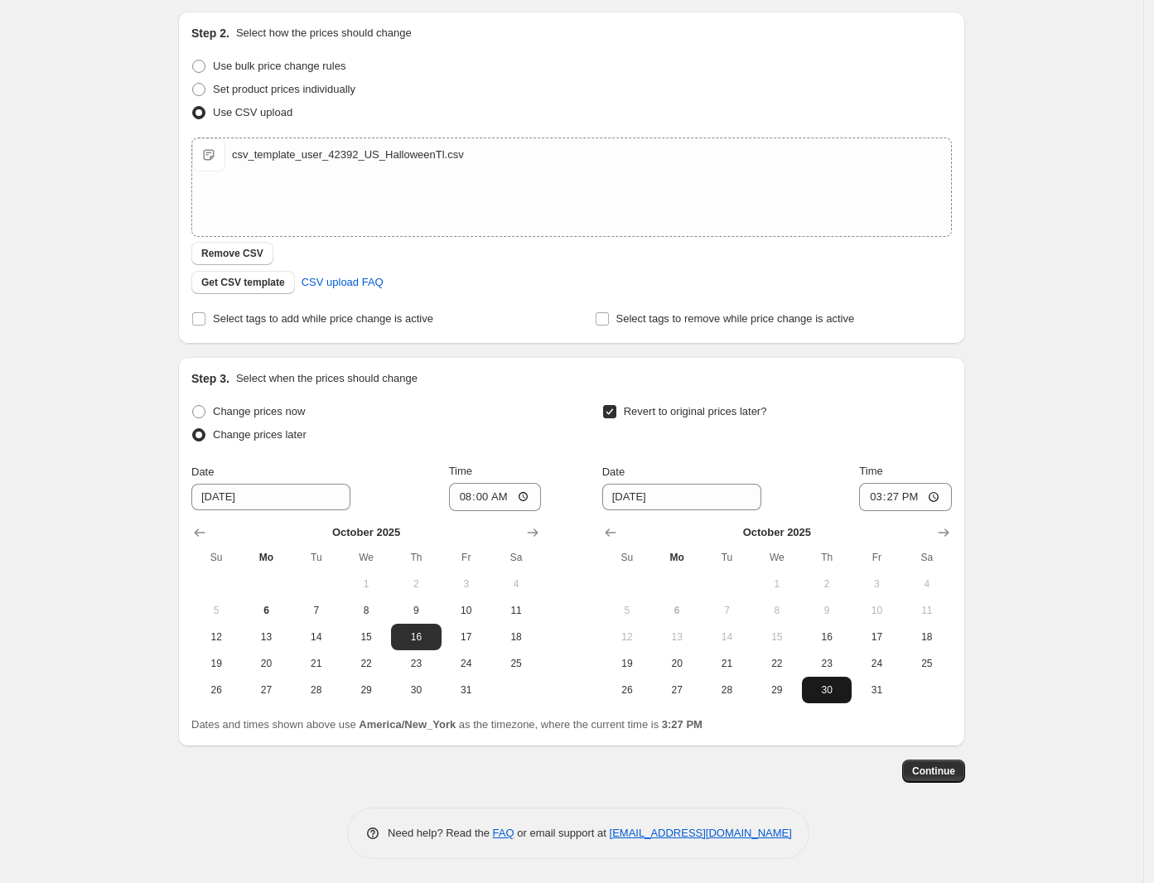
click at [838, 695] on span "30" at bounding box center [827, 690] width 36 height 13
type input "[DATE]"
click at [881, 494] on input "15:27" at bounding box center [905, 497] width 93 height 28
type input "07:59"
click at [941, 771] on span "Continue" at bounding box center [933, 771] width 43 height 13
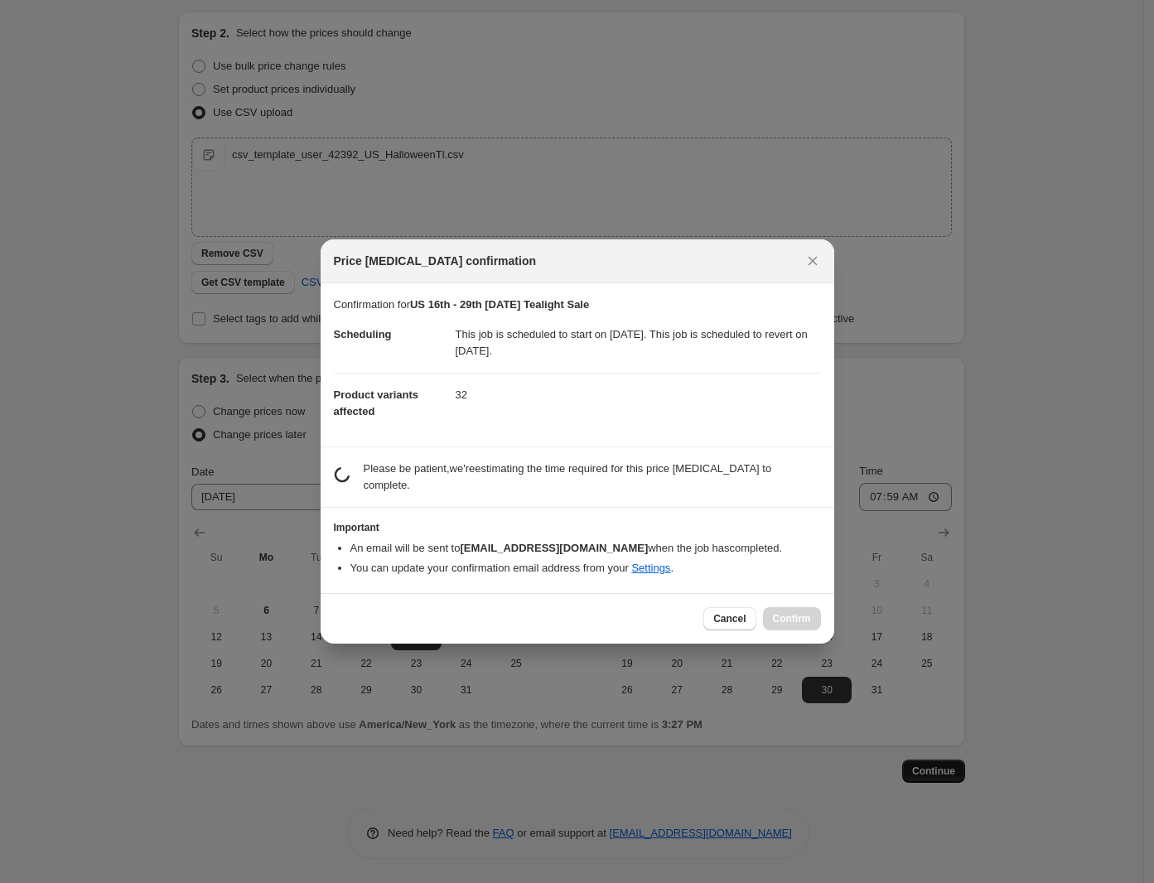
scroll to position [0, 0]
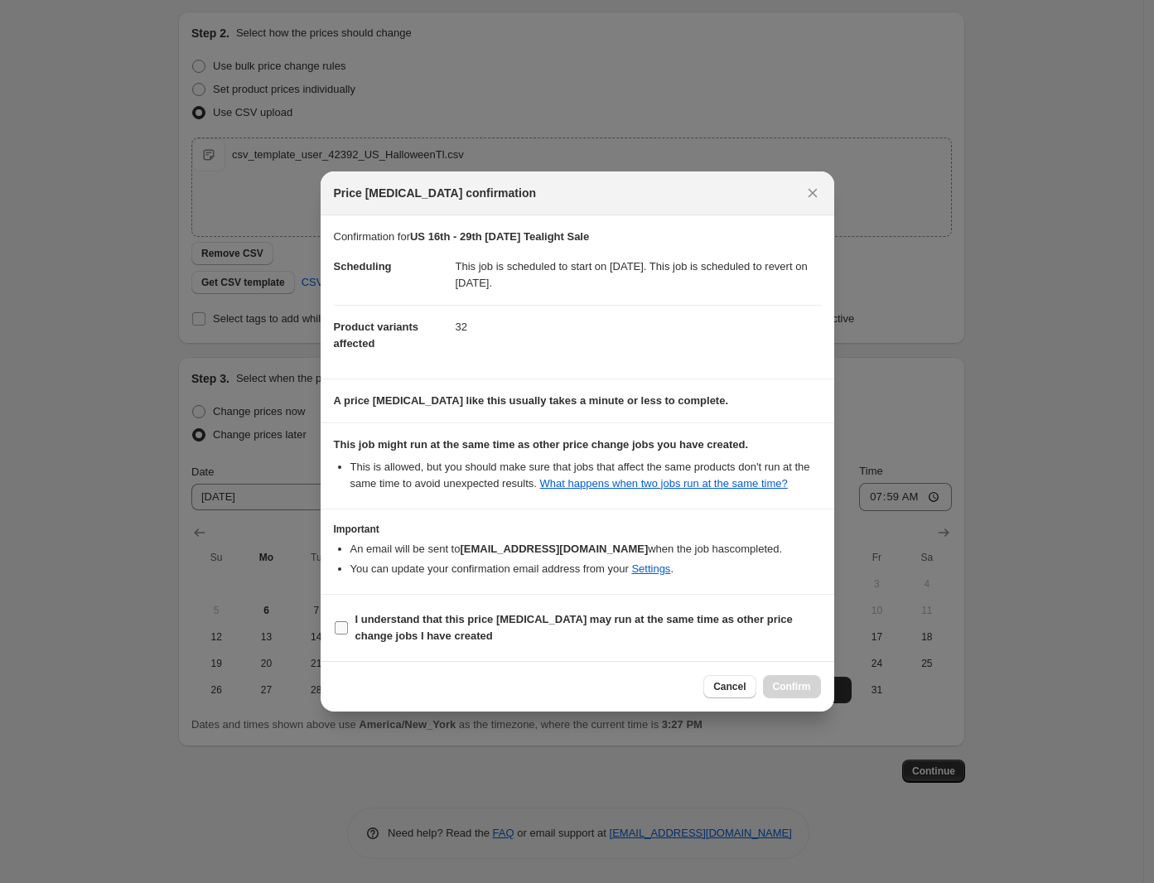
click at [624, 620] on b "I understand that this price [MEDICAL_DATA] may run at the same time as other p…" at bounding box center [573, 627] width 437 height 29
click at [348, 621] on input "I understand that this price [MEDICAL_DATA] may run at the same time as other p…" at bounding box center [341, 627] width 13 height 13
checkbox input "true"
click at [780, 676] on button "Confirm" at bounding box center [792, 686] width 58 height 23
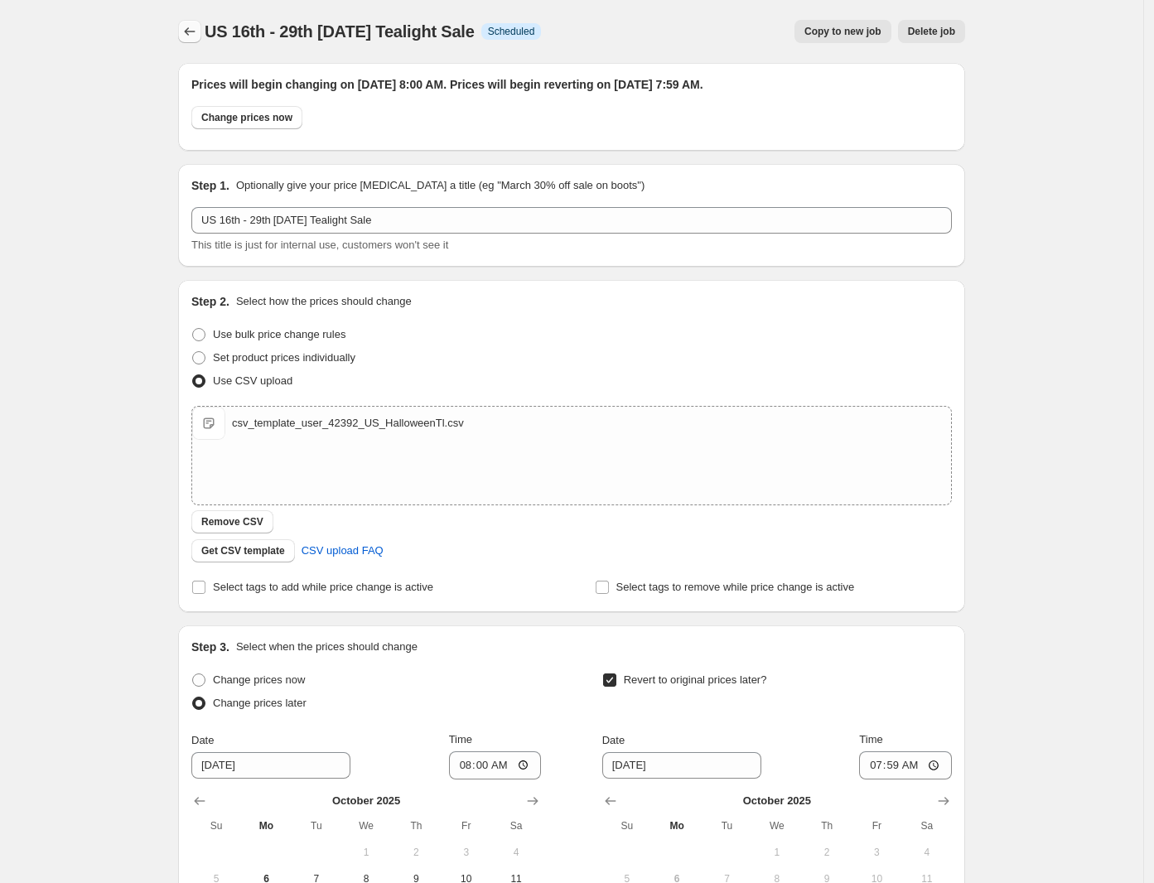
click at [191, 31] on icon "Price change jobs" at bounding box center [190, 31] width 11 height 8
